Goal: Transaction & Acquisition: Obtain resource

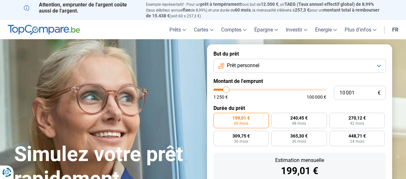
click at [322, 66] on button "Prêt personnel" at bounding box center [299, 66] width 172 height 14
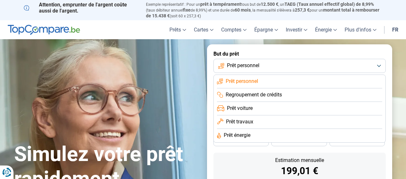
click at [322, 66] on button "Prêt personnel" at bounding box center [299, 66] width 172 height 14
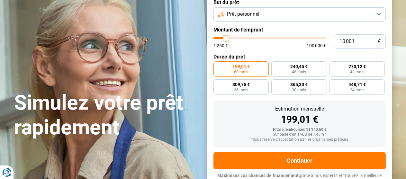
scroll to position [42, 0]
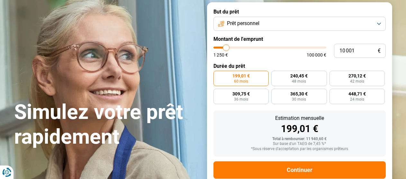
type input "8 500"
type input "8500"
type input "10 750"
type input "10750"
type input "13 250"
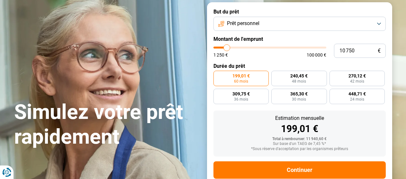
type input "13250"
type input "14 000"
type input "14000"
type input "14 750"
type input "14750"
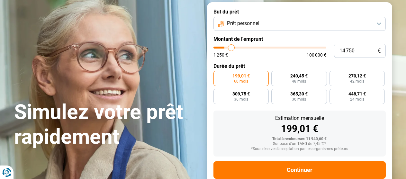
type input "15 250"
type input "15250"
type input "15 500"
type input "15500"
type input "16 250"
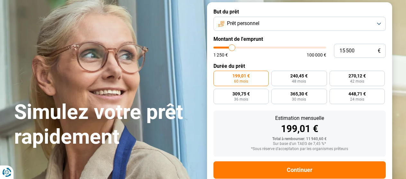
type input "16250"
type input "17 750"
type input "17750"
type input "19 250"
type input "19250"
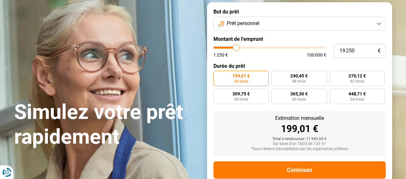
type input "19 500"
type input "19500"
type input "20 000"
type input "20000"
type input "20 250"
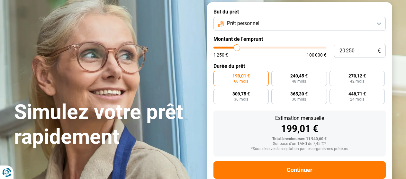
type input "20250"
type input "20 750"
type input "20750"
type input "21 500"
type input "21500"
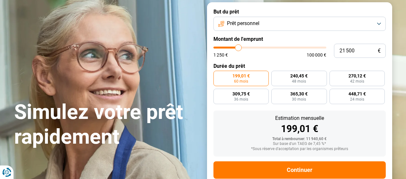
type input "22 500"
type input "22500"
type input "23 000"
type input "23000"
type input "24 000"
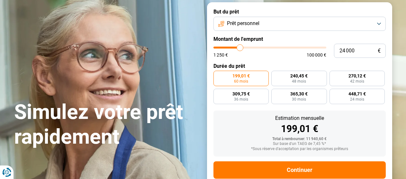
type input "24000"
type input "24 750"
type input "24750"
type input "25 250"
type input "25250"
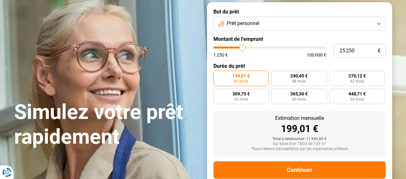
type input "25 500"
type input "25500"
type input "26 000"
type input "26000"
type input "27 250"
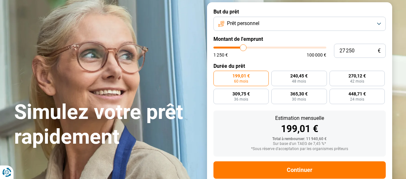
type input "27250"
type input "27 500"
type input "27500"
type input "27 750"
type input "27750"
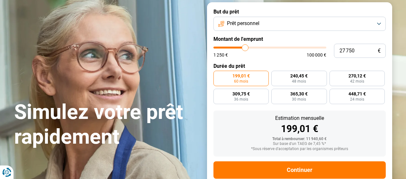
type input "28 250"
type input "28250"
type input "29 000"
type input "29000"
type input "29 750"
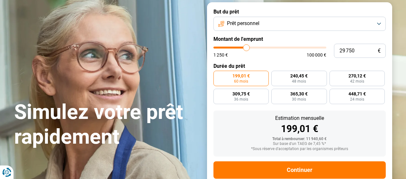
type input "29750"
type input "30 000"
drag, startPoint x: 224, startPoint y: 48, endPoint x: 247, endPoint y: 49, distance: 23.1
type input "30000"
click at [247, 48] on input "range" at bounding box center [269, 48] width 113 height 2
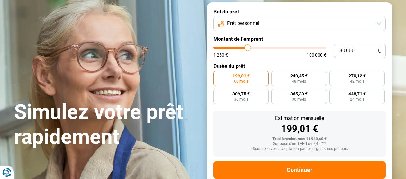
radio input "false"
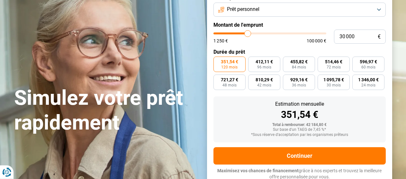
scroll to position [57, 0]
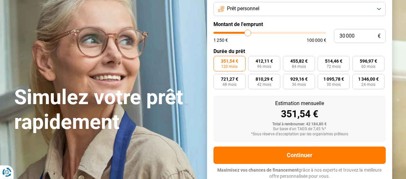
type input "28 750"
type input "28750"
type input "29 000"
type input "29000"
type input "30 000"
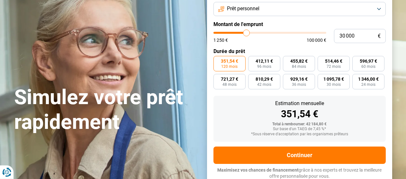
type input "30000"
type input "30 500"
type input "30500"
type input "31 750"
type input "31750"
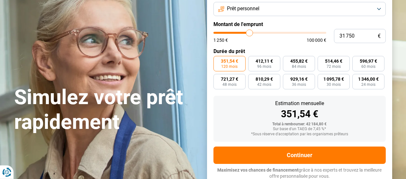
type input "32 750"
type input "32750"
type input "33 000"
type input "33000"
type input "33 250"
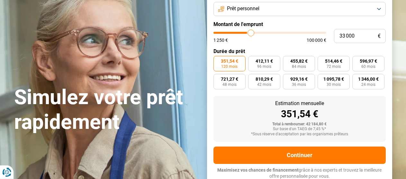
type input "33250"
type input "33 500"
type input "33500"
type input "33 750"
type input "33750"
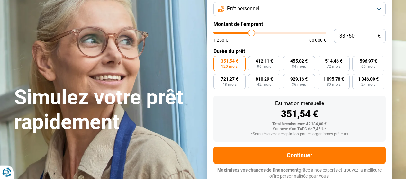
type input "35 000"
type input "35000"
type input "35 250"
type input "35250"
type input "35 750"
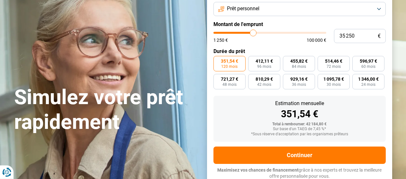
type input "35750"
type input "36 000"
type input "36000"
type input "36 250"
type input "36250"
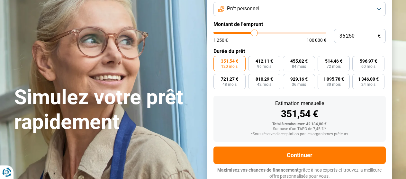
type input "36 500"
type input "36500"
type input "37 500"
type input "37500"
type input "37 750"
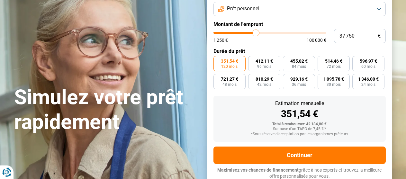
drag, startPoint x: 246, startPoint y: 32, endPoint x: 256, endPoint y: 35, distance: 10.0
type input "37750"
click at [256, 34] on input "range" at bounding box center [269, 33] width 113 height 2
type input "37 250"
type input "37250"
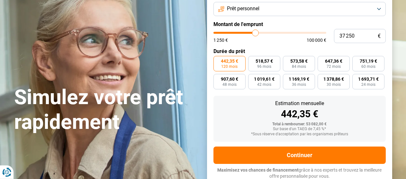
type input "36 750"
type input "36750"
type input "36 250"
type input "36250"
type input "36 000"
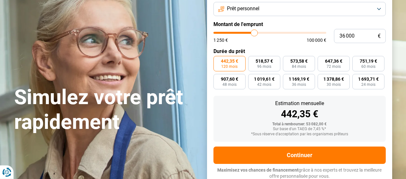
type input "36000"
type input "35 250"
type input "35250"
type input "34 500"
type input "34500"
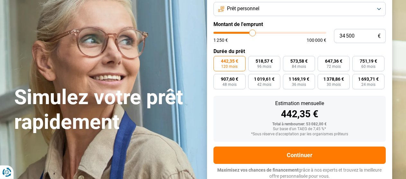
type input "34 250"
drag, startPoint x: 256, startPoint y: 33, endPoint x: 252, endPoint y: 32, distance: 3.9
type input "34250"
click at [252, 32] on input "range" at bounding box center [269, 33] width 113 height 2
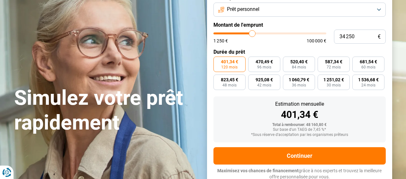
scroll to position [0, 0]
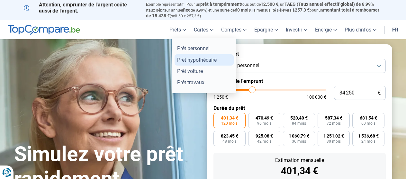
click at [182, 58] on link "Prêt hypothécaire" at bounding box center [203, 59] width 59 height 11
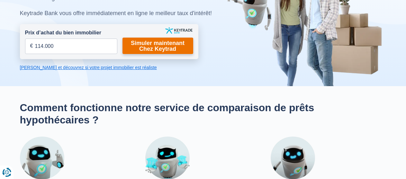
scroll to position [56, 0]
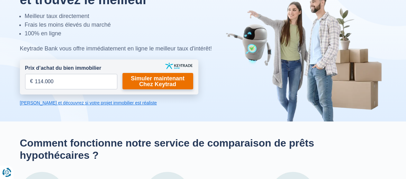
type input "114.000"
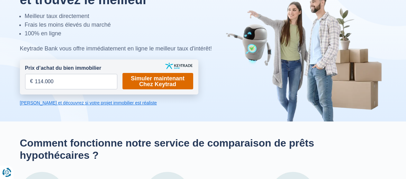
click at [154, 82] on link "Simuler maintenant Chez Keytrad" at bounding box center [157, 81] width 71 height 16
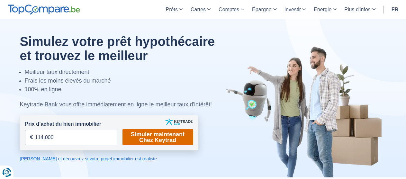
click at [146, 139] on link "Simuler maintenant Chez Keytrad" at bounding box center [157, 137] width 71 height 16
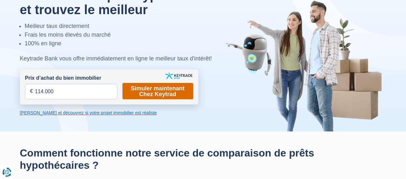
scroll to position [46, 0]
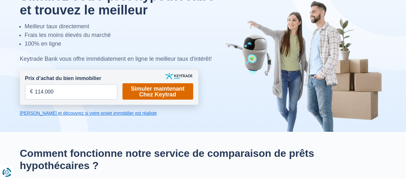
click at [137, 93] on link "Simuler maintenant Chez Keytrad" at bounding box center [157, 91] width 71 height 16
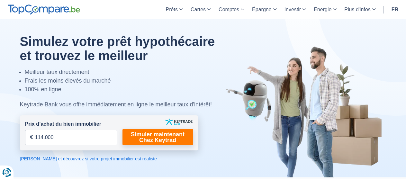
click at [106, 160] on link "Calculez et découvrez si votre projet immobilier est réaliste" at bounding box center [109, 158] width 178 height 6
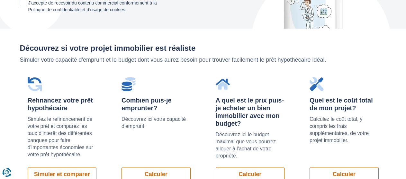
scroll to position [456, 0]
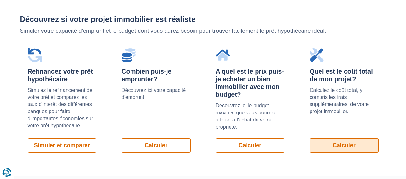
click at [332, 147] on link "Calculer" at bounding box center [343, 145] width 69 height 14
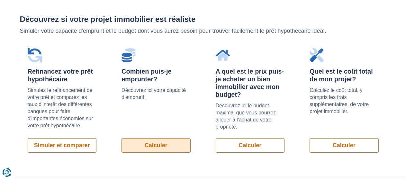
click at [151, 145] on link "Calculer" at bounding box center [155, 145] width 69 height 14
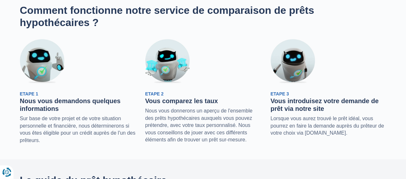
scroll to position [0, 0]
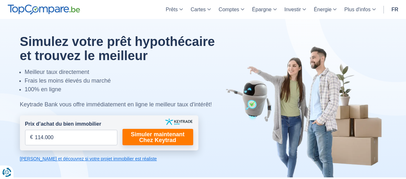
click at [7, 18] on header "Prêts Prêt personnel Prêt hypothécaire Prêt voiture Prêt travaux Cartes Cartes …" at bounding box center [203, 9] width 406 height 19
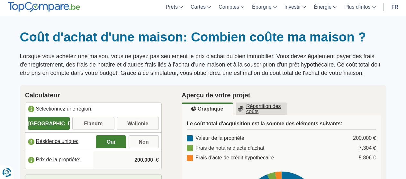
scroll to position [31, 0]
click at [130, 122] on input "Wallonie" at bounding box center [138, 124] width 42 height 12
radio input "true"
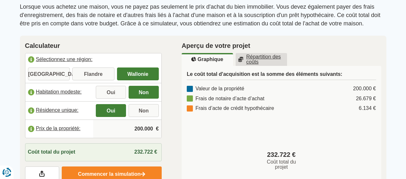
scroll to position [122, 0]
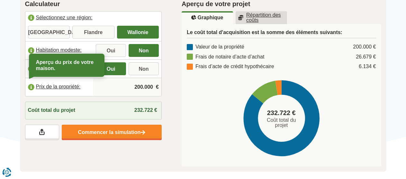
click at [58, 87] on label "Prix de la propriété:" at bounding box center [59, 87] width 68 height 14
click at [142, 86] on input "200.000" at bounding box center [127, 86] width 63 height 17
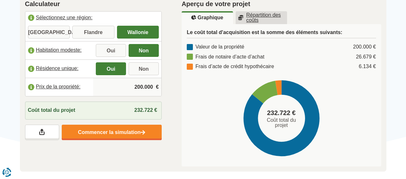
drag, startPoint x: 142, startPoint y: 86, endPoint x: 135, endPoint y: 85, distance: 7.8
click at [135, 85] on input "200.000" at bounding box center [127, 86] width 63 height 17
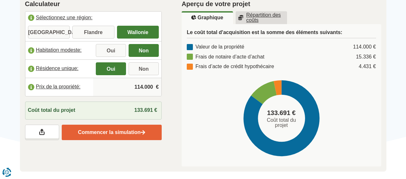
type input "114.000"
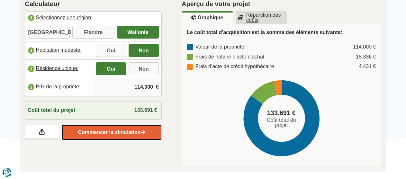
click at [131, 132] on link "Commencer la simulation" at bounding box center [112, 132] width 100 height 15
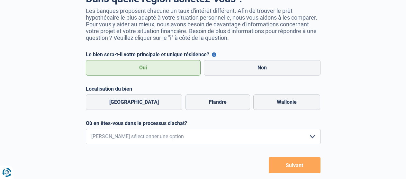
scroll to position [58, 0]
click at [269, 107] on label "Wallonie" at bounding box center [286, 101] width 67 height 15
click at [269, 107] on input "Wallonie" at bounding box center [286, 101] width 67 height 15
radio input "true"
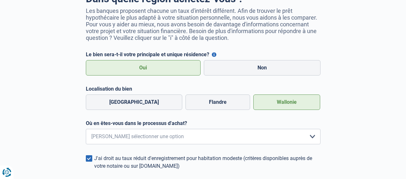
scroll to position [105, 0]
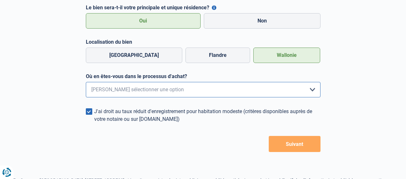
select select "1b"
click option "J'ai trouvé une habitation et vais faire une offre dans les prochains jours" at bounding box center [0, 0] width 0 height 0
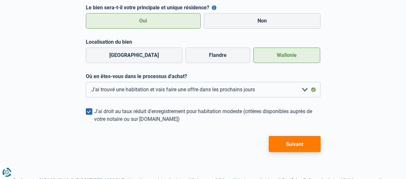
click at [89, 115] on span at bounding box center [89, 111] width 6 height 6
click at [94, 123] on input "J'ai droit au taux réduit d'enregistrement pour habitation modeste (critères di…" at bounding box center [94, 123] width 0 height 0
click at [306, 148] on button "Suivant" at bounding box center [295, 144] width 52 height 16
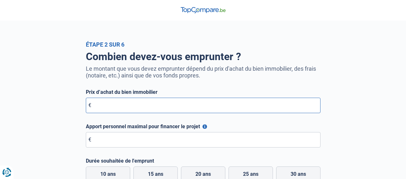
click at [147, 107] on input "Prix d’achat du bien immobilier" at bounding box center [203, 105] width 234 height 15
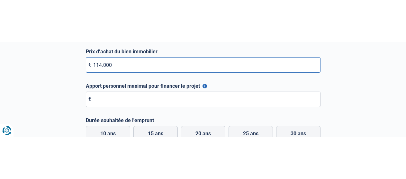
scroll to position [85, 0]
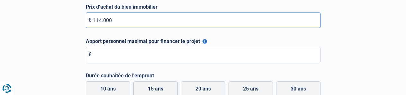
type input "114.000"
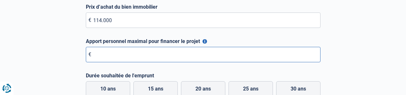
click at [106, 54] on input "Apport personnel maximal pour financer le projet" at bounding box center [203, 54] width 234 height 15
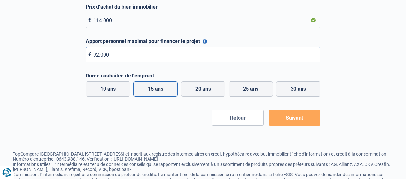
type input "92.000"
click at [170, 90] on label "15 ans" at bounding box center [155, 88] width 44 height 15
click at [170, 90] on input "15 ans" at bounding box center [155, 88] width 44 height 15
radio input "true"
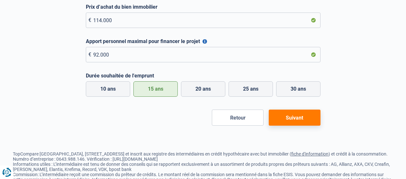
click at [290, 117] on button "Suivant" at bounding box center [295, 118] width 52 height 16
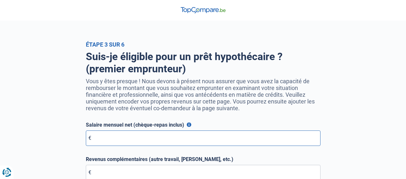
click at [176, 141] on input "Salaire mensuel net (chèque-repas inclus)" at bounding box center [203, 137] width 234 height 15
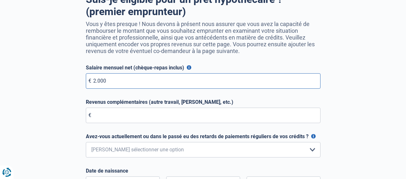
scroll to position [114, 0]
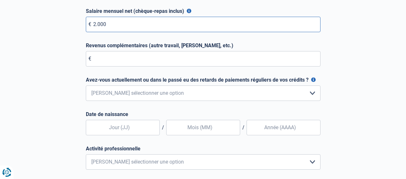
type input "2.000"
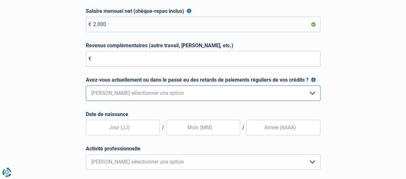
select select "0"
click option "Non, jamais" at bounding box center [0, 0] width 0 height 0
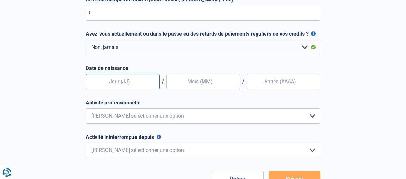
click at [111, 83] on input "text" at bounding box center [123, 81] width 74 height 15
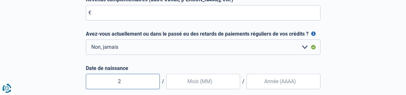
type input "29"
drag, startPoint x: 342, startPoint y: 179, endPoint x: 286, endPoint y: 178, distance: 55.6
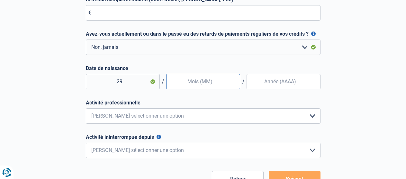
click at [212, 83] on input "text" at bounding box center [203, 81] width 74 height 15
type input "04"
click at [273, 81] on input "Date de naissance" at bounding box center [283, 81] width 74 height 15
type input "1984"
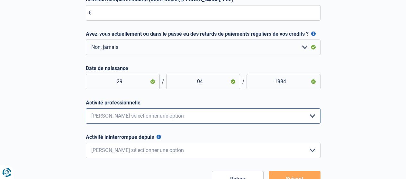
select select "worker"
click option "Ouvrier" at bounding box center [0, 0] width 0 height 0
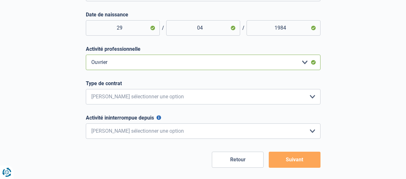
scroll to position [246, 0]
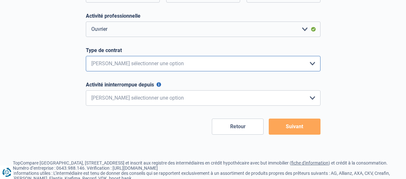
select select "permanent"
click option "Contrat à Durée Indéterminée" at bounding box center [0, 0] width 0 height 0
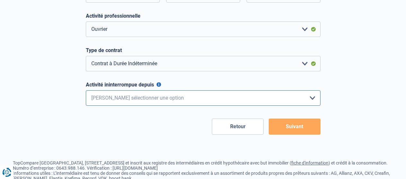
select select "more36"
click option "> 36 mois" at bounding box center [0, 0] width 0 height 0
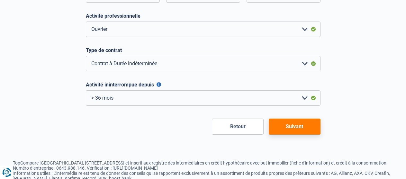
click at [283, 129] on button "Suivant" at bounding box center [295, 127] width 52 height 16
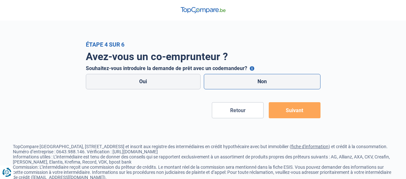
click at [251, 79] on label "Non" at bounding box center [262, 81] width 117 height 15
click at [251, 79] on input "Non" at bounding box center [262, 81] width 117 height 15
radio input "true"
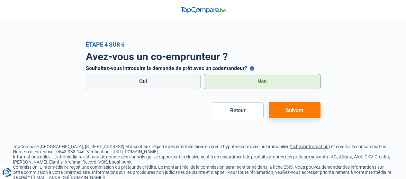
click at [292, 112] on button "Suivant" at bounding box center [295, 110] width 52 height 16
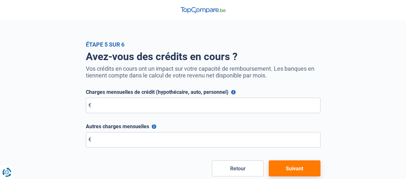
click at [293, 171] on button "Suivant" at bounding box center [295, 168] width 52 height 16
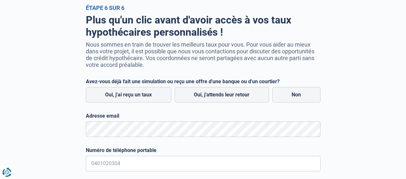
scroll to position [48, 0]
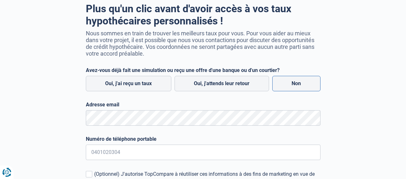
click at [282, 83] on label "Non" at bounding box center [296, 83] width 48 height 15
click at [282, 83] on input "Non" at bounding box center [296, 83] width 48 height 15
radio input "true"
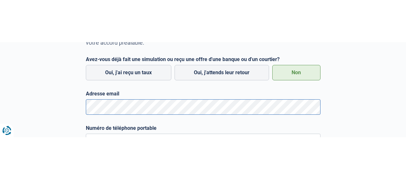
scroll to position [135, 0]
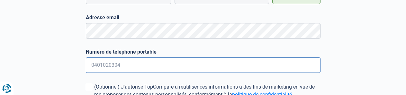
click at [104, 64] on input "Numéro de téléphone portable" at bounding box center [203, 64] width 234 height 15
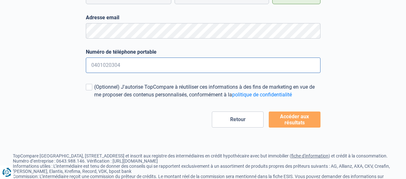
click at [108, 68] on input "Numéro de téléphone portable" at bounding box center [203, 64] width 234 height 15
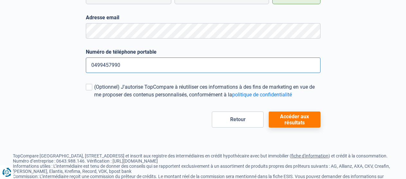
type input "0499457990"
click at [283, 117] on button "Accéder aux résultats" at bounding box center [295, 119] width 52 height 16
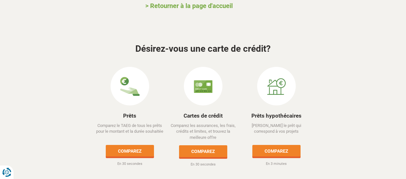
scroll to position [121, 0]
click at [128, 145] on link "Comparez" at bounding box center [130, 151] width 48 height 12
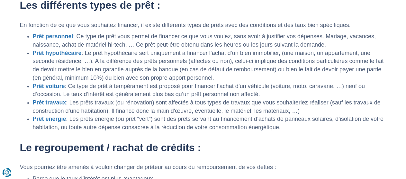
scroll to position [737, 0]
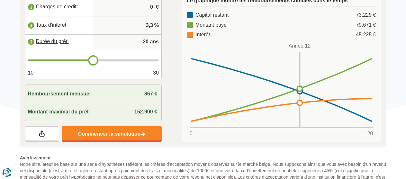
scroll to position [177, 0]
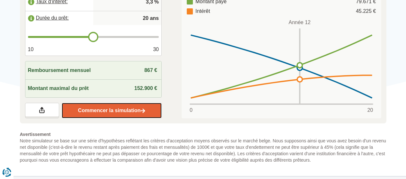
click at [85, 95] on link "Commencer la simulation" at bounding box center [112, 110] width 100 height 15
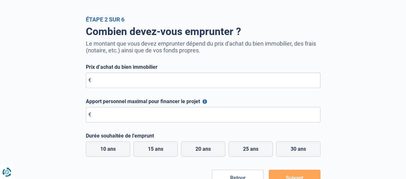
scroll to position [50, 0]
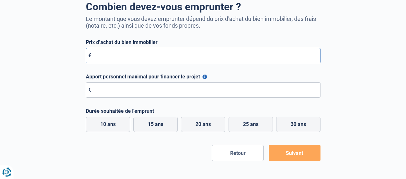
click at [109, 52] on input "Prix d’achat du bien immobilier" at bounding box center [203, 55] width 234 height 15
click at [108, 54] on input "Prix d’achat du bien immobilier" at bounding box center [203, 55] width 234 height 15
type input "114.000"
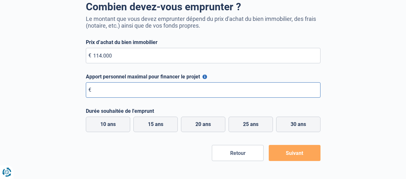
click at [181, 90] on input "Apport personnel maximal pour financer le projet" at bounding box center [203, 89] width 234 height 15
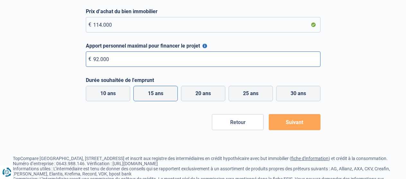
type input "92.000"
click at [169, 99] on label "15 ans" at bounding box center [155, 93] width 44 height 15
click at [169, 99] on input "15 ans" at bounding box center [155, 93] width 44 height 15
radio input "true"
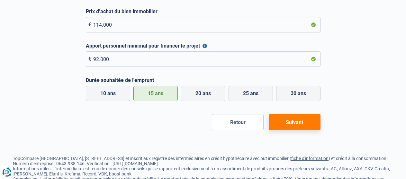
click at [286, 125] on button "Suivant" at bounding box center [295, 122] width 52 height 16
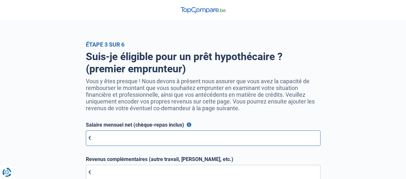
click at [228, 142] on input "Salaire mensuel net (chèque-repas inclus)" at bounding box center [203, 137] width 234 height 15
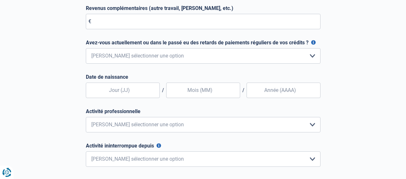
scroll to position [154, 0]
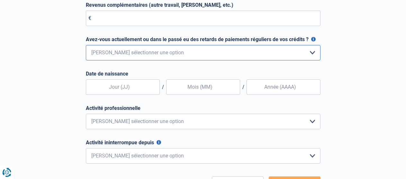
select select "0"
click option "Non, jamais" at bounding box center [0, 0] width 0 height 0
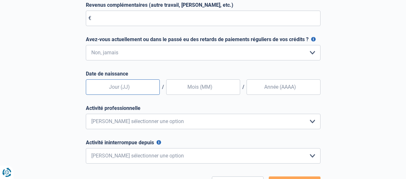
click at [141, 87] on input "text" at bounding box center [123, 86] width 74 height 15
type input "29"
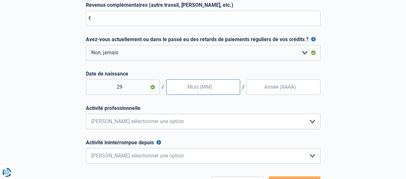
click at [198, 90] on input "text" at bounding box center [203, 86] width 74 height 15
type input "04"
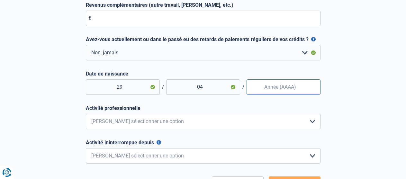
click at [289, 90] on input "Date de naissance" at bounding box center [283, 86] width 74 height 15
type input "1984"
click at [232, 122] on select "Employé privé Ouvrier Fonctionnaire Indépendant Dirigeant d'entreprise Pensionn…" at bounding box center [203, 121] width 234 height 15
select select "worker"
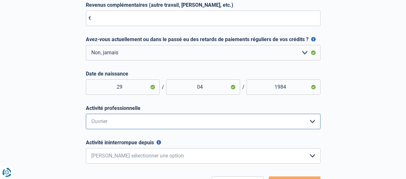
click option "Ouvrier" at bounding box center [0, 0] width 0 height 0
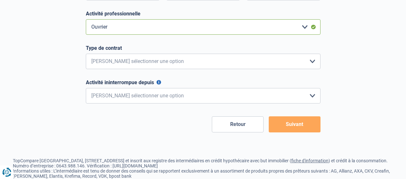
scroll to position [267, 0]
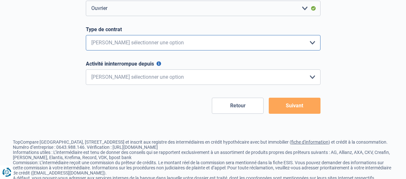
select select "permanent"
click option "Contrat à Durée Indéterminée" at bounding box center [0, 0] width 0 height 0
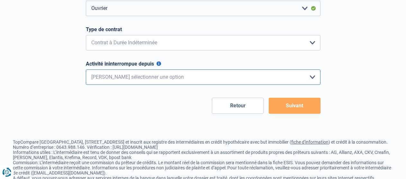
click at [130, 78] on select "< 6 mois 6 - 12 mois 12 - 24 mois 24 - 36 mois > 36 mois Veuillez sélectionner …" at bounding box center [203, 76] width 234 height 15
select select "more36"
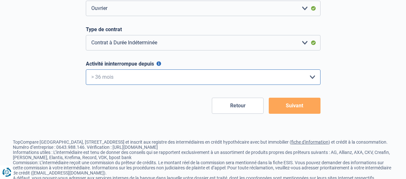
click option "> 36 mois" at bounding box center [0, 0] width 0 height 0
click at [282, 107] on button "Suivant" at bounding box center [295, 106] width 52 height 16
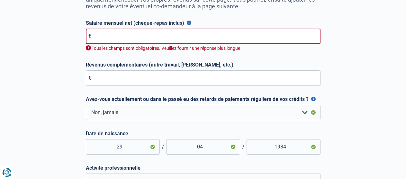
scroll to position [101, 0]
click at [152, 38] on input "Salaire mensuel net (chèque-repas inclus)" at bounding box center [203, 36] width 234 height 15
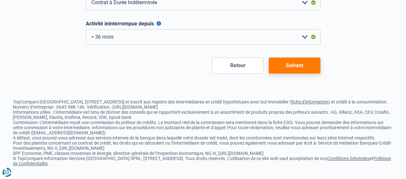
scroll to position [276, 0]
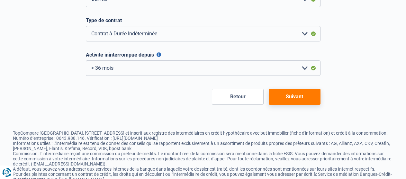
type input "2.000"
click at [284, 103] on button "Suivant" at bounding box center [295, 97] width 52 height 16
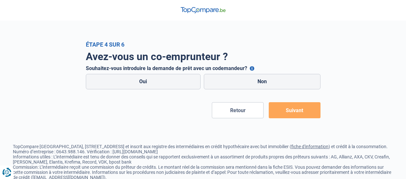
click at [260, 81] on label "Non" at bounding box center [262, 81] width 117 height 15
click at [260, 81] on input "Non" at bounding box center [262, 81] width 117 height 15
radio input "true"
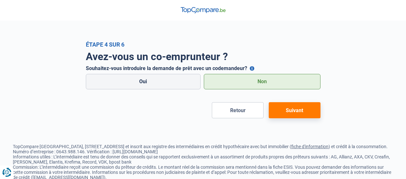
click at [290, 111] on button "Suivant" at bounding box center [295, 110] width 52 height 16
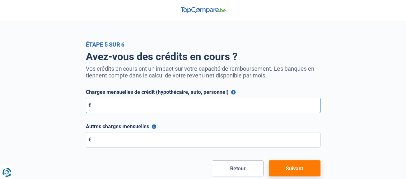
click at [210, 106] on input "Charges mensuelles de crédit (hypothécaire, auto, personnel)" at bounding box center [203, 105] width 234 height 15
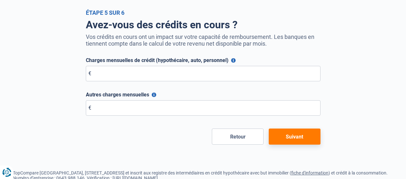
click at [275, 137] on button "Suivant" at bounding box center [295, 136] width 52 height 16
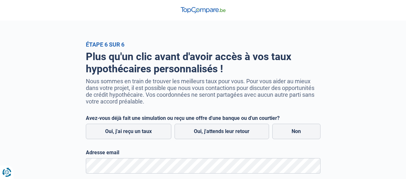
click at [275, 137] on label "Non" at bounding box center [296, 131] width 48 height 15
click at [275, 137] on input "Non" at bounding box center [296, 131] width 48 height 15
radio input "true"
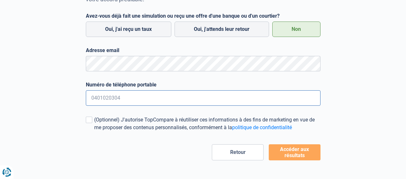
click at [135, 100] on input "Numéro de téléphone portable" at bounding box center [203, 97] width 234 height 15
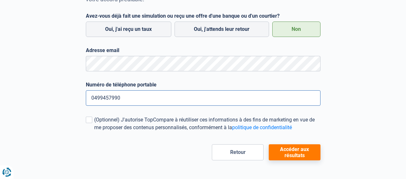
type input "0499457990"
click at [299, 154] on button "Accéder aux résultats" at bounding box center [295, 152] width 52 height 16
